Goal: Navigation & Orientation: Understand site structure

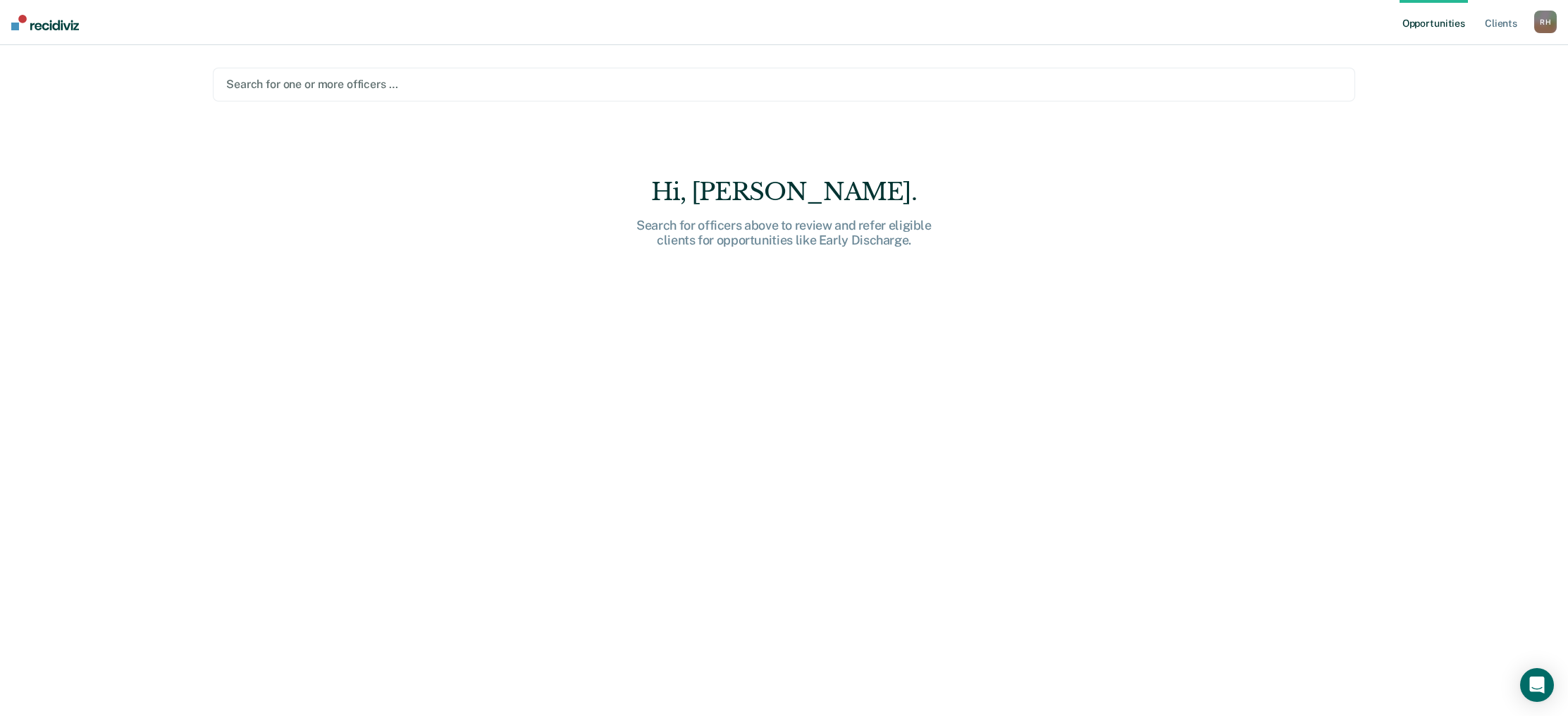
click at [55, 21] on img at bounding box center [45, 23] width 68 height 16
click at [269, 84] on div at bounding box center [784, 84] width 1116 height 16
click at [65, 23] on img at bounding box center [45, 23] width 68 height 16
click at [1533, 20] on ul "Opportunities Client s" at bounding box center [1466, 22] width 134 height 45
click at [1552, 21] on div "R H" at bounding box center [1546, 21] width 22 height 22
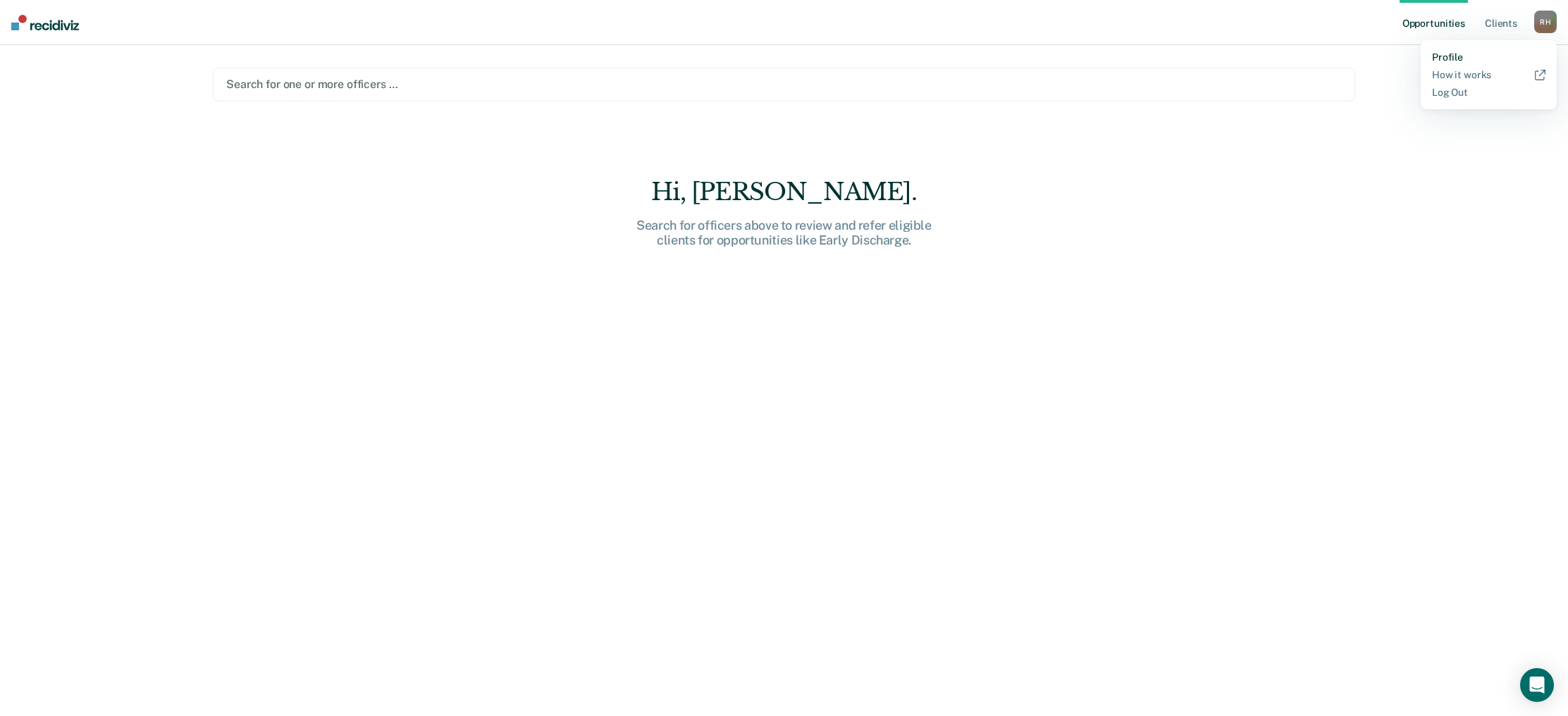
click at [1458, 59] on link "Profile" at bounding box center [1489, 57] width 114 height 12
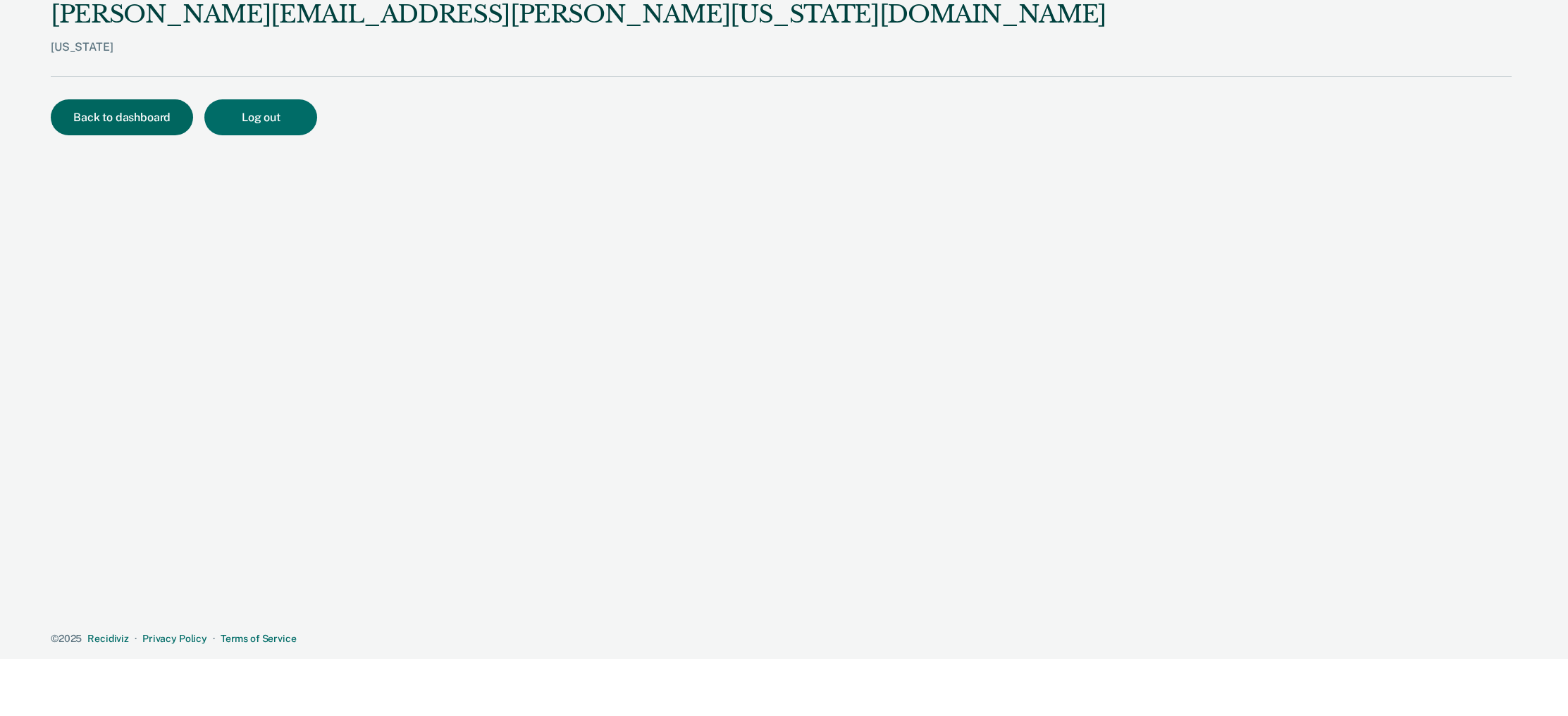
click at [159, 118] on button "Back to dashboard" at bounding box center [122, 117] width 142 height 36
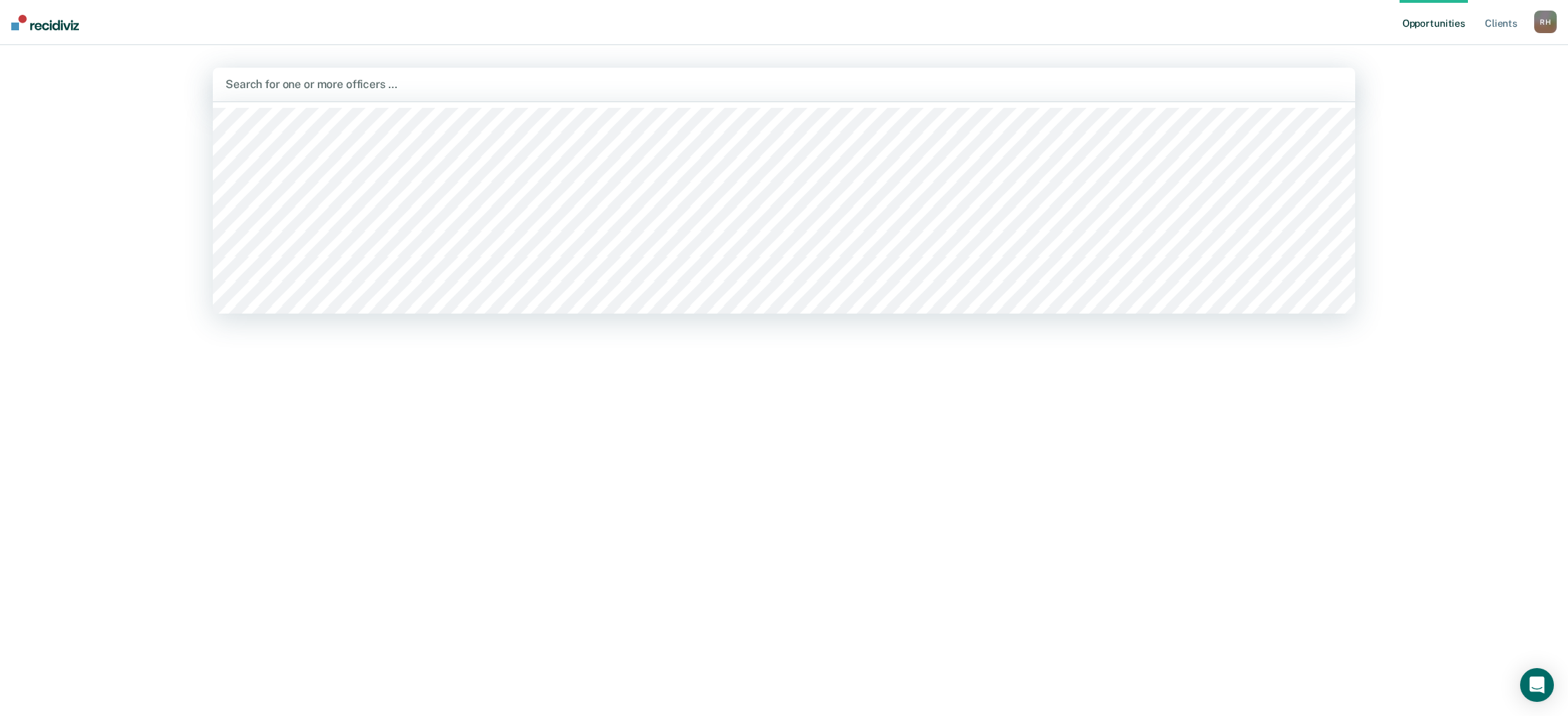
scroll to position [1, 0]
click at [272, 85] on div at bounding box center [784, 83] width 1117 height 16
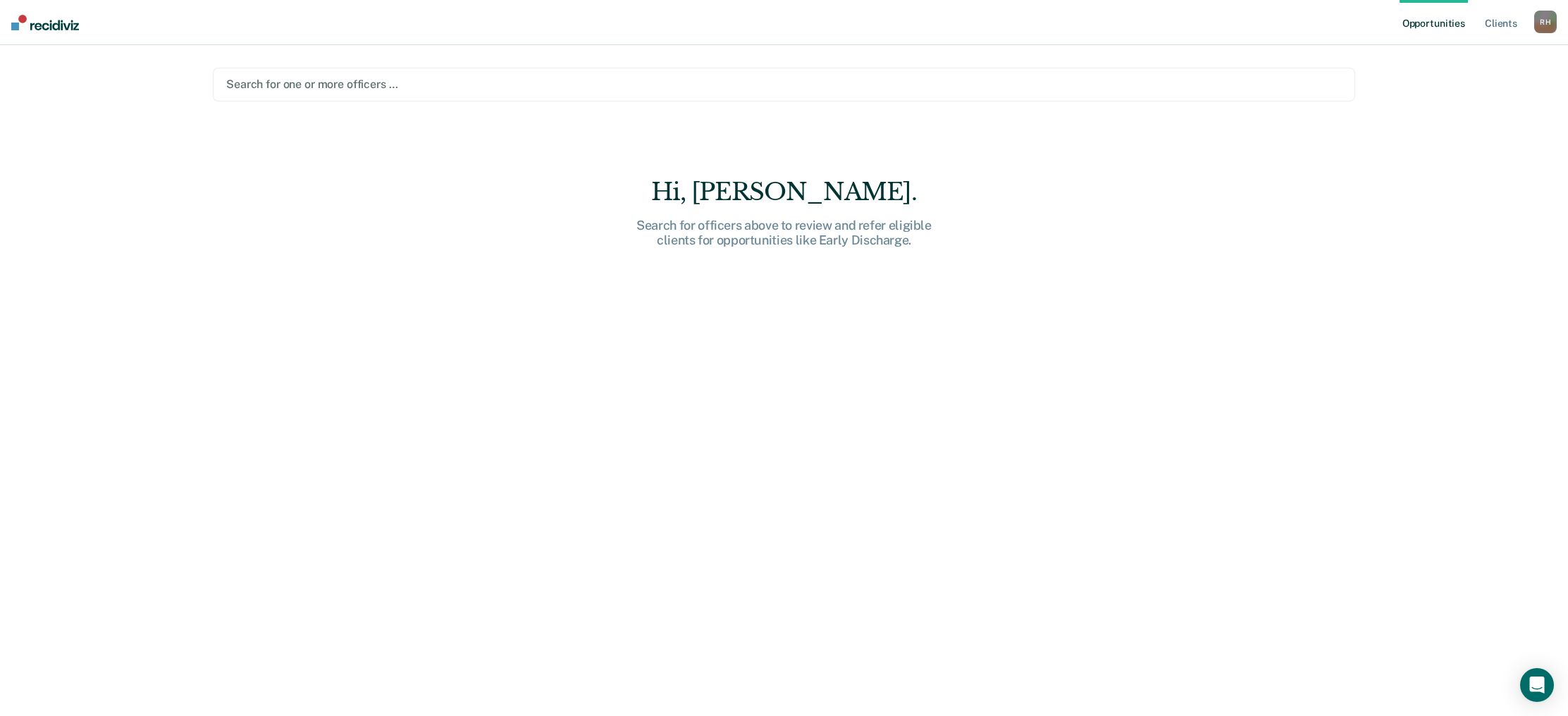
click at [72, 24] on img at bounding box center [45, 23] width 68 height 16
click at [1428, 25] on link "Opportunities" at bounding box center [1434, 22] width 68 height 45
click at [1545, 24] on div "R H" at bounding box center [1546, 21] width 22 height 22
click at [1501, 78] on link "How it works" at bounding box center [1489, 75] width 114 height 12
